Goal: Information Seeking & Learning: Learn about a topic

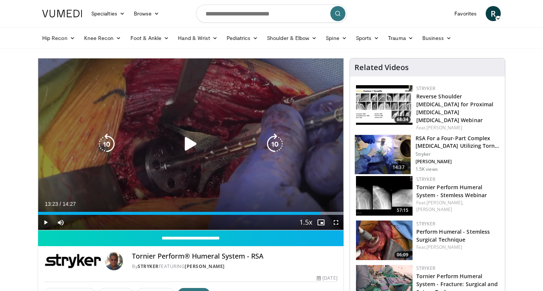
click at [185, 144] on icon "Video Player" at bounding box center [190, 143] width 21 height 21
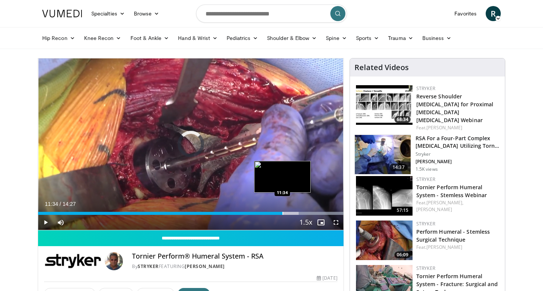
click at [282, 213] on div "Progress Bar" at bounding box center [282, 213] width 1 height 3
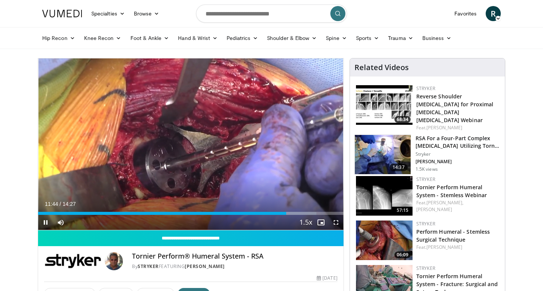
click at [336, 220] on span "Video Player" at bounding box center [335, 222] width 15 height 15
click at [334, 220] on span "Video Player" at bounding box center [335, 222] width 15 height 15
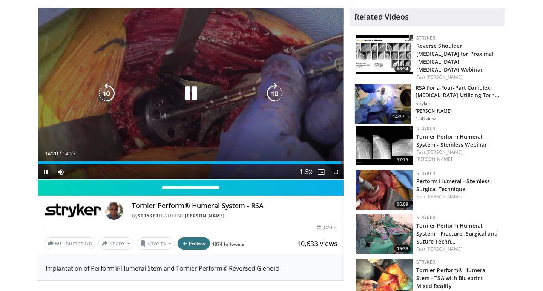
scroll to position [52, 0]
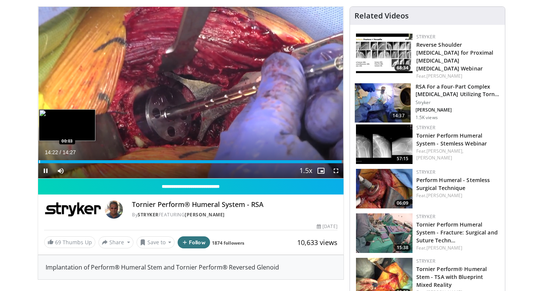
click at [40, 162] on div "Progress Bar" at bounding box center [39, 161] width 1 height 3
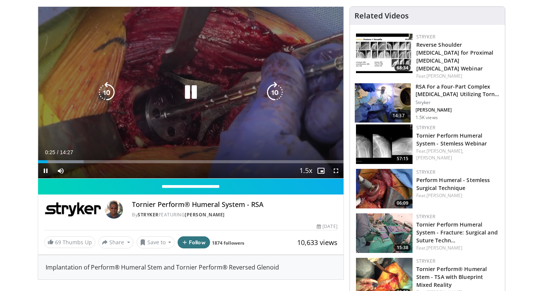
click at [187, 93] on icon "Video Player" at bounding box center [190, 92] width 21 height 21
click at [192, 91] on icon "Video Player" at bounding box center [190, 92] width 21 height 21
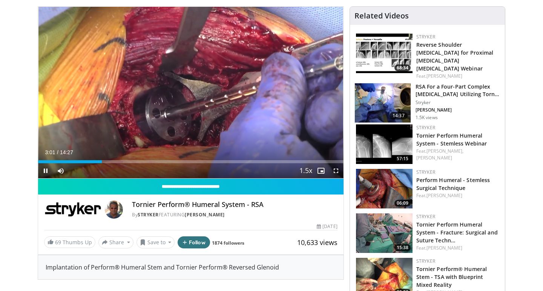
click at [336, 168] on span "Video Player" at bounding box center [335, 170] width 15 height 15
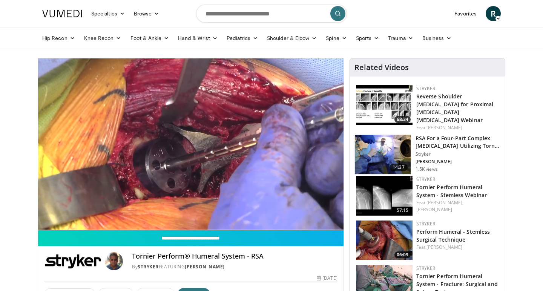
scroll to position [0, 0]
click at [301, 39] on link "Shoulder & Elbow" at bounding box center [291, 38] width 59 height 15
click at [276, 67] on link "Shoulder" at bounding box center [276, 68] width 90 height 12
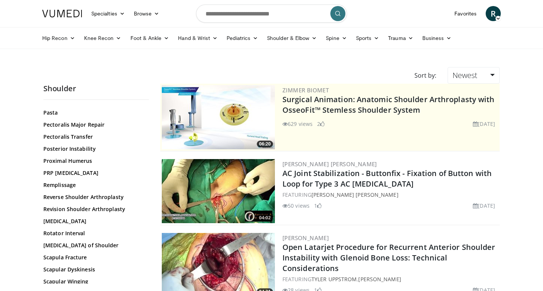
scroll to position [551, 0]
click at [92, 146] on link "Posterior Instability" at bounding box center [94, 148] width 102 height 8
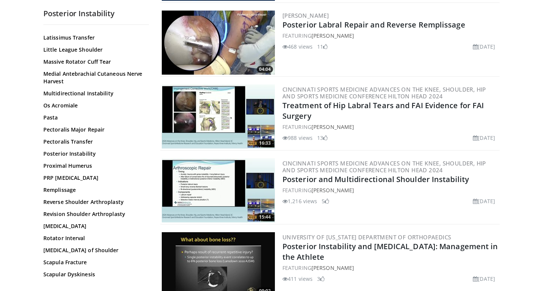
scroll to position [525, 0]
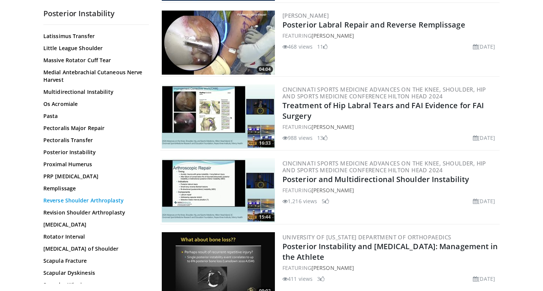
click at [107, 199] on link "Reverse Shoulder Arthroplasty" at bounding box center [94, 201] width 102 height 8
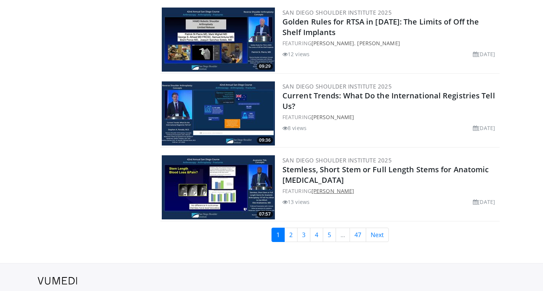
scroll to position [1727, 0]
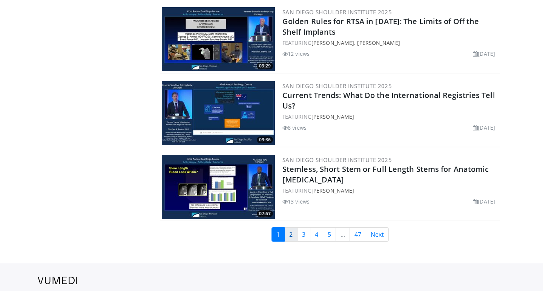
click at [293, 227] on link "2" at bounding box center [290, 234] width 13 height 14
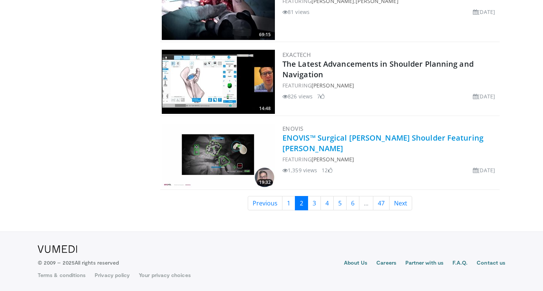
scroll to position [1734, 0]
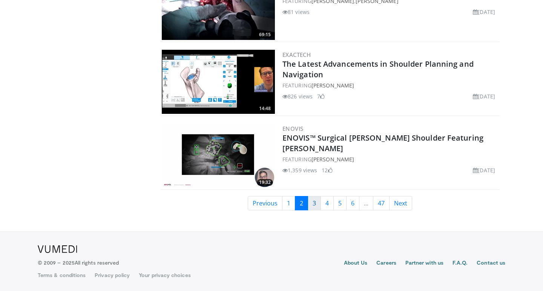
click at [315, 203] on link "3" at bounding box center [313, 203] width 13 height 14
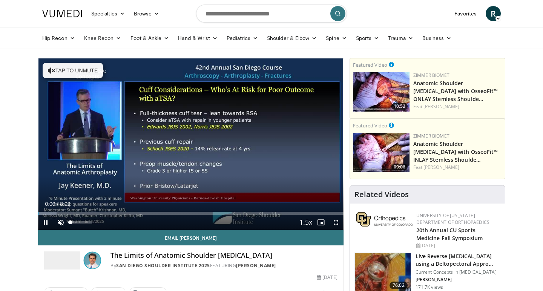
click at [60, 220] on span "Video Player" at bounding box center [60, 222] width 15 height 15
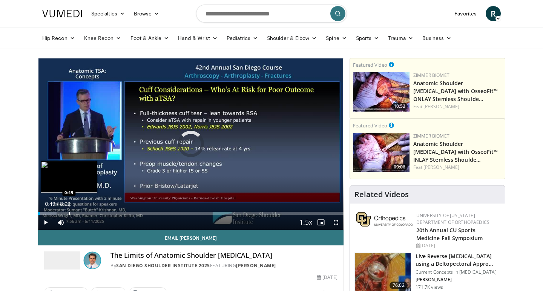
click at [69, 212] on div "Progress Bar" at bounding box center [69, 213] width 1 height 3
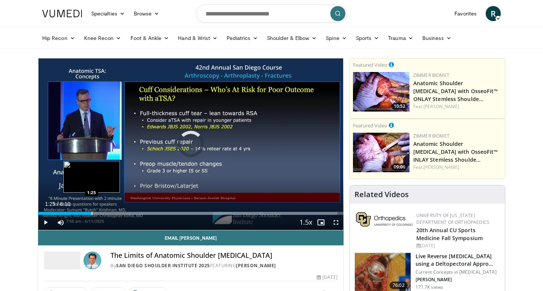
click at [92, 213] on div "Progress Bar" at bounding box center [92, 213] width 1 height 3
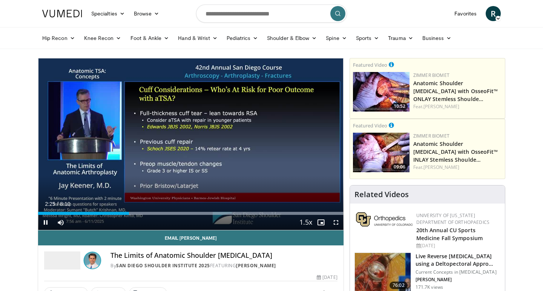
click at [44, 226] on span "Video Player" at bounding box center [45, 222] width 15 height 15
click at [44, 220] on span "Video Player" at bounding box center [45, 222] width 15 height 15
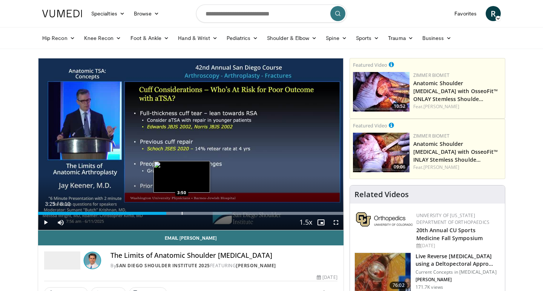
click at [182, 213] on div "Progress Bar" at bounding box center [182, 213] width 1 height 3
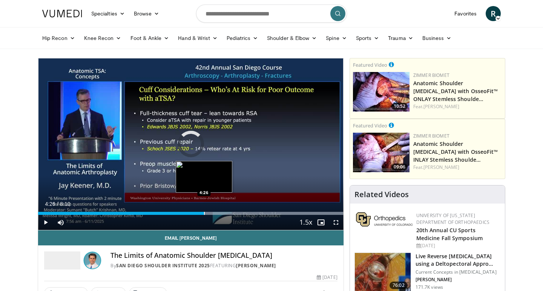
click at [204, 212] on div "Progress Bar" at bounding box center [204, 213] width 1 height 3
click at [219, 212] on div "Progress Bar" at bounding box center [219, 213] width 1 height 3
click at [213, 213] on div "Progress Bar" at bounding box center [213, 213] width 1 height 3
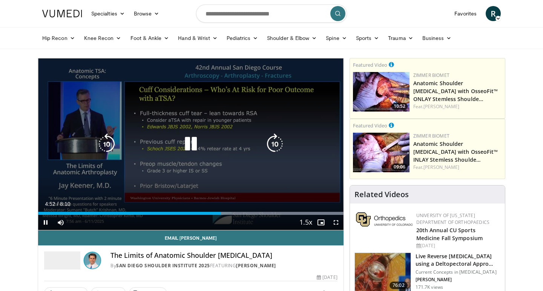
click at [190, 143] on icon "Video Player" at bounding box center [190, 143] width 21 height 21
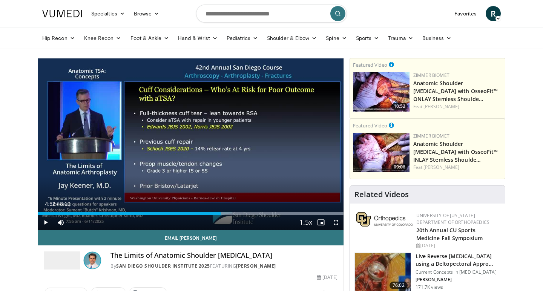
click at [46, 220] on span "Video Player" at bounding box center [45, 222] width 15 height 15
click at [236, 212] on div "Progress Bar" at bounding box center [236, 213] width 1 height 3
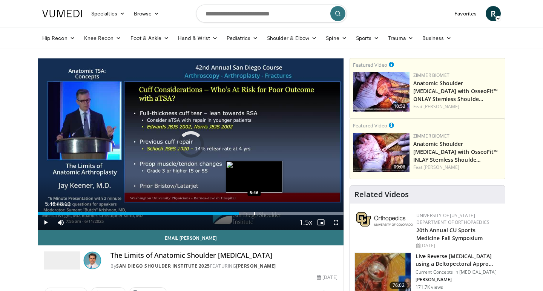
click at [254, 213] on div "Progress Bar" at bounding box center [254, 213] width 1 height 3
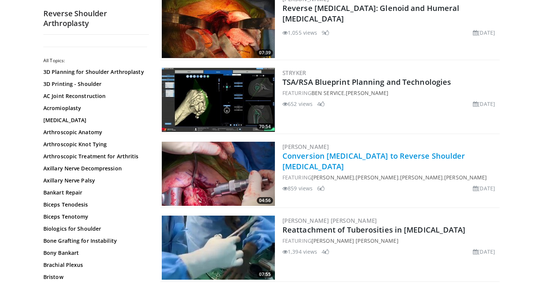
scroll to position [1421, 0]
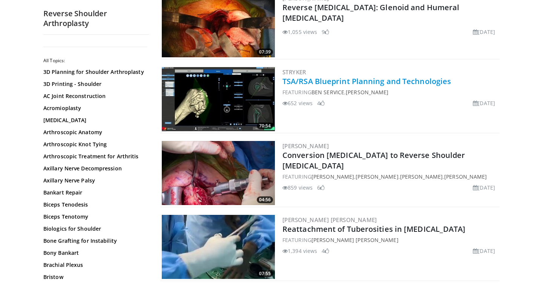
click at [385, 81] on link "TSA/RSA Blueprint Planning and Technologies" at bounding box center [366, 81] width 168 height 10
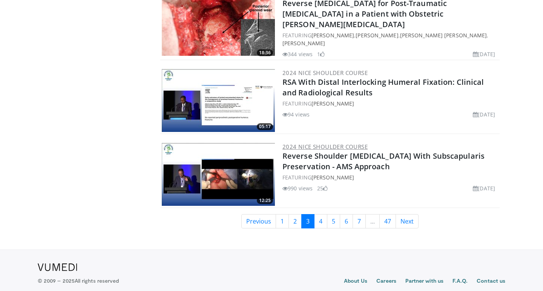
scroll to position [1723, 0]
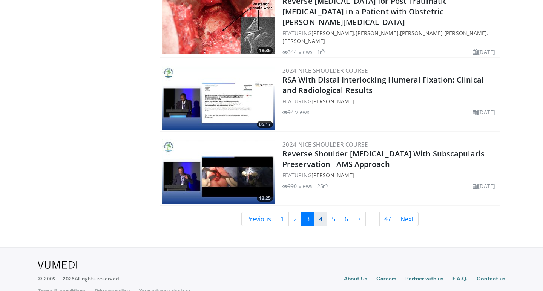
click at [321, 212] on link "4" at bounding box center [320, 219] width 13 height 14
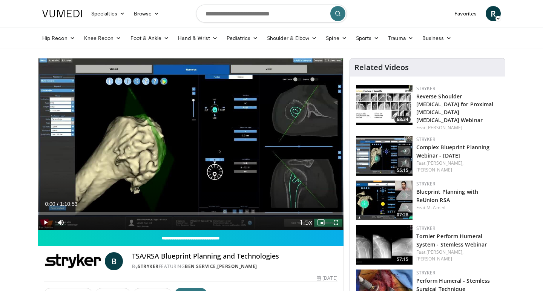
click at [46, 220] on span "Video Player" at bounding box center [45, 222] width 15 height 15
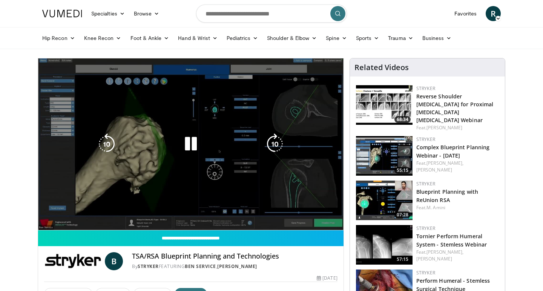
click at [55, 213] on video-js "**********" at bounding box center [190, 144] width 305 height 172
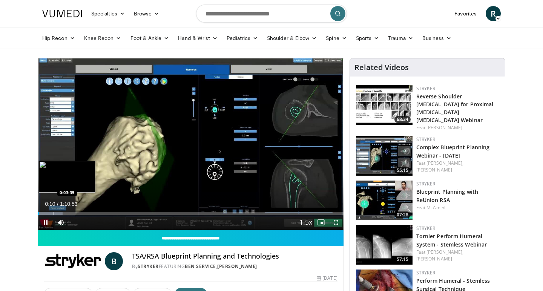
click at [54, 214] on div "Progress Bar" at bounding box center [54, 213] width 1 height 3
click at [70, 214] on div "Progress Bar" at bounding box center [70, 213] width 1 height 3
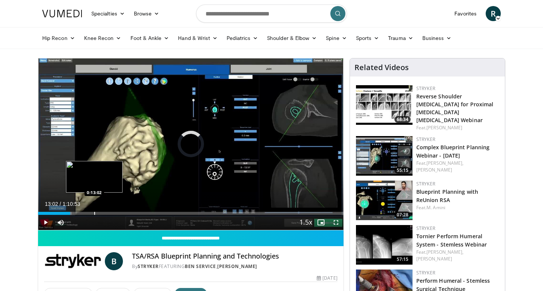
click at [94, 213] on div "Progress Bar" at bounding box center [94, 213] width 1 height 3
click at [102, 214] on div "Progress Bar" at bounding box center [102, 213] width 1 height 3
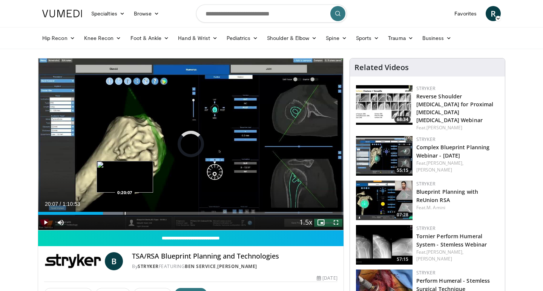
click at [125, 214] on div "Progress Bar" at bounding box center [125, 213] width 1 height 3
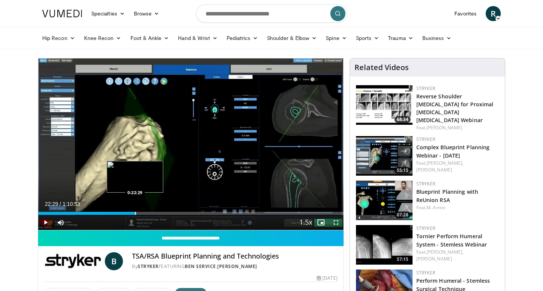
click at [135, 212] on div "Progress Bar" at bounding box center [135, 213] width 1 height 3
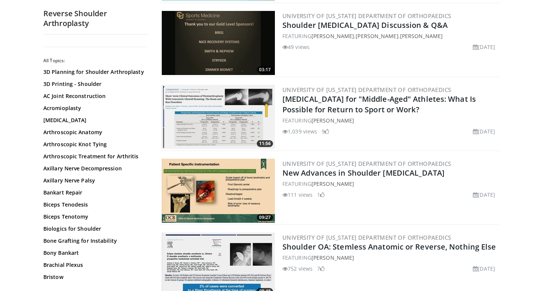
scroll to position [961, 0]
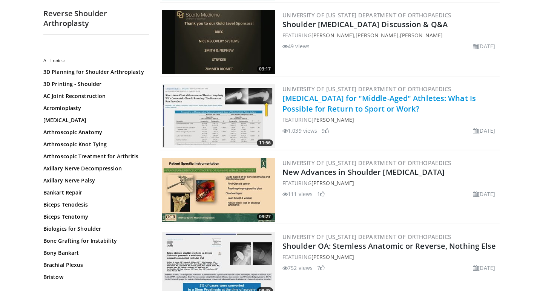
click at [394, 110] on link "[MEDICAL_DATA] for "Middle-Aged" Athletes: What Is Possible for Return to Sport…" at bounding box center [378, 103] width 193 height 21
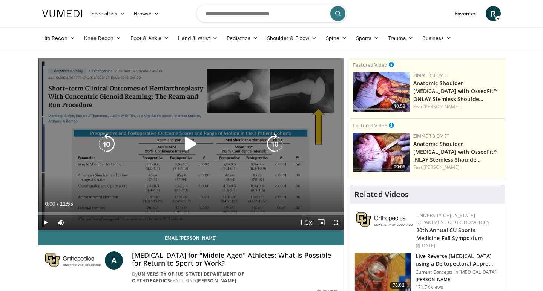
click at [187, 141] on icon "Video Player" at bounding box center [190, 143] width 21 height 21
click at [189, 145] on icon "Video Player" at bounding box center [190, 144] width 21 height 21
